Goal: Book appointment/travel/reservation

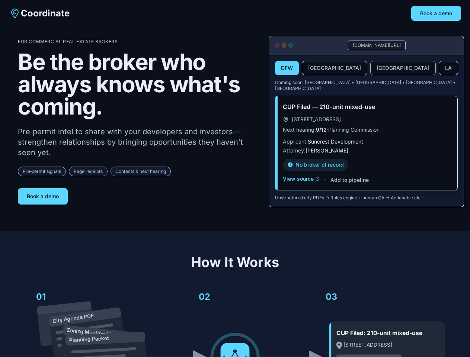
click at [235, 179] on div "For Commercial Real Estate Brokers Be the broker who always knows what's coming…" at bounding box center [137, 122] width 239 height 166
click at [436, 13] on button "Book a demo" at bounding box center [436, 13] width 50 height 15
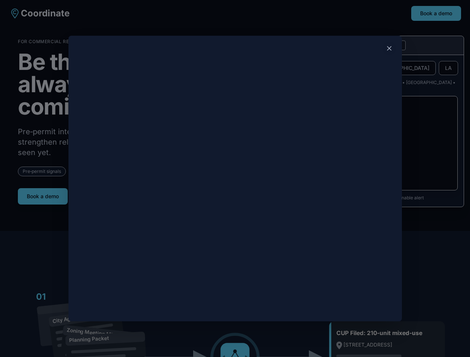
click at [43, 193] on div at bounding box center [235, 178] width 470 height 357
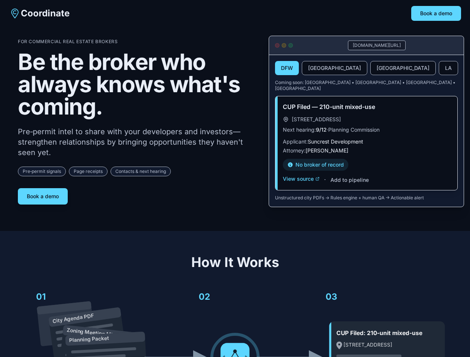
click at [287, 68] on button "DFW" at bounding box center [287, 68] width 24 height 14
click at [316, 68] on button "[GEOGRAPHIC_DATA]" at bounding box center [334, 68] width 65 height 14
click at [370, 68] on button "[GEOGRAPHIC_DATA]" at bounding box center [402, 68] width 65 height 14
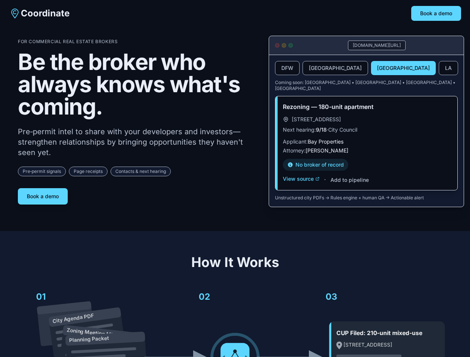
click at [438, 68] on button "LA" at bounding box center [447, 68] width 19 height 14
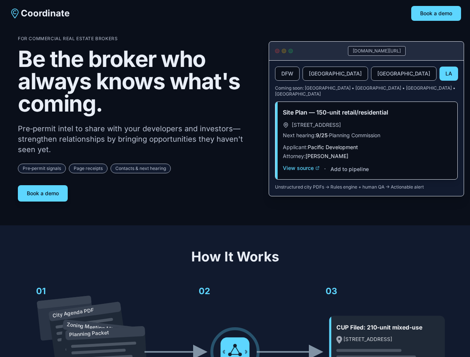
click at [301, 173] on div "Site Plan — 150-unit retail/residential [STREET_ADDRESS] Next hearing: 9/25 · P…" at bounding box center [366, 140] width 182 height 77
click at [349, 174] on div "Site Plan — 150-unit retail/residential [STREET_ADDRESS] Next hearing: 9/25 · P…" at bounding box center [366, 140] width 182 height 77
